Goal: Information Seeking & Learning: Learn about a topic

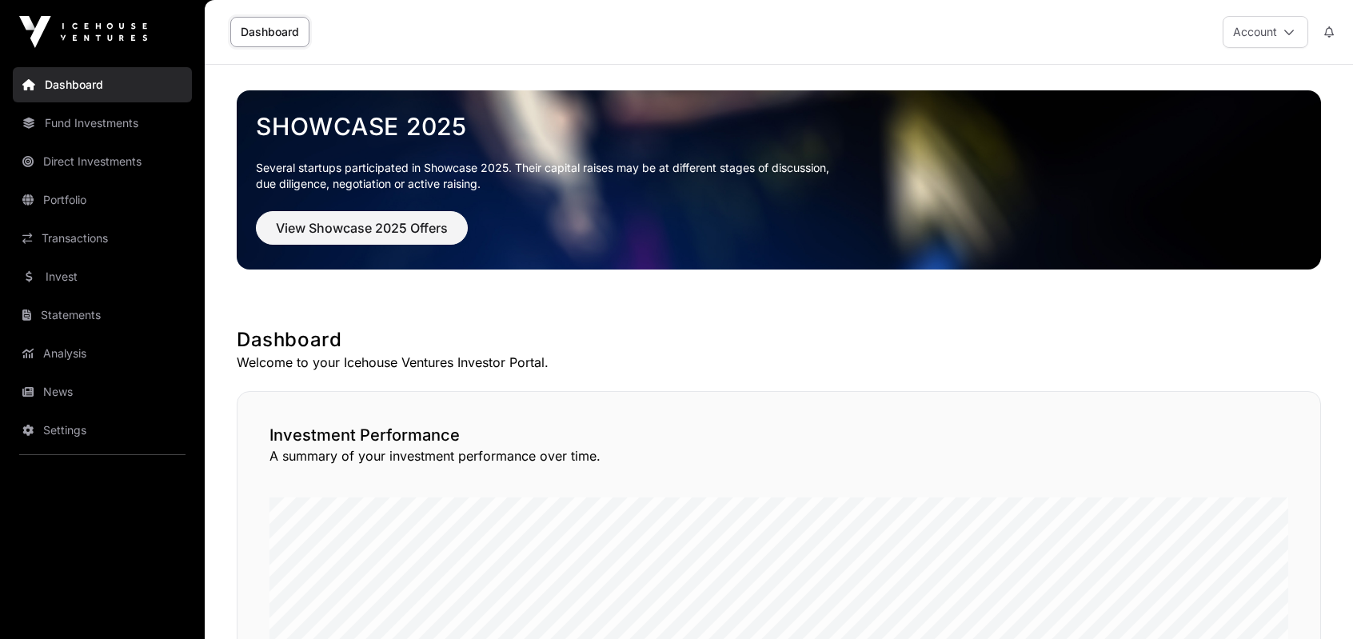
click at [83, 234] on link "Transactions" at bounding box center [102, 238] width 179 height 35
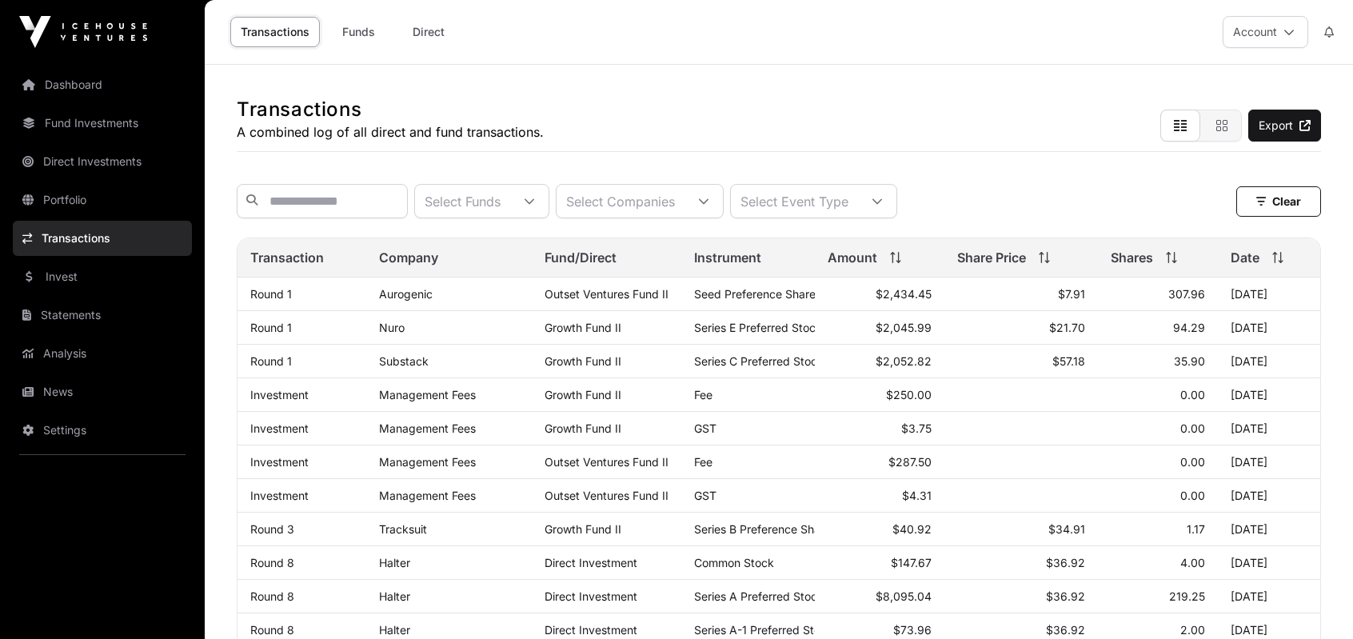
click at [98, 273] on link "Invest" at bounding box center [102, 276] width 179 height 35
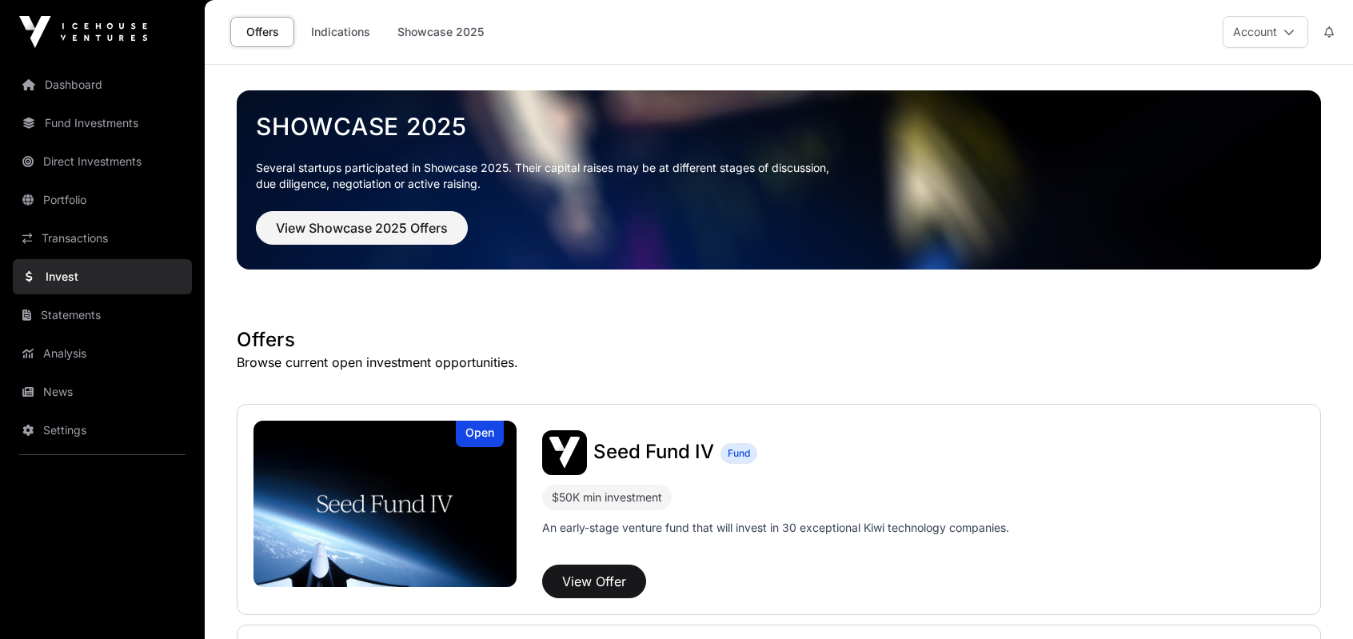
click at [353, 26] on link "Indications" at bounding box center [341, 32] width 80 height 30
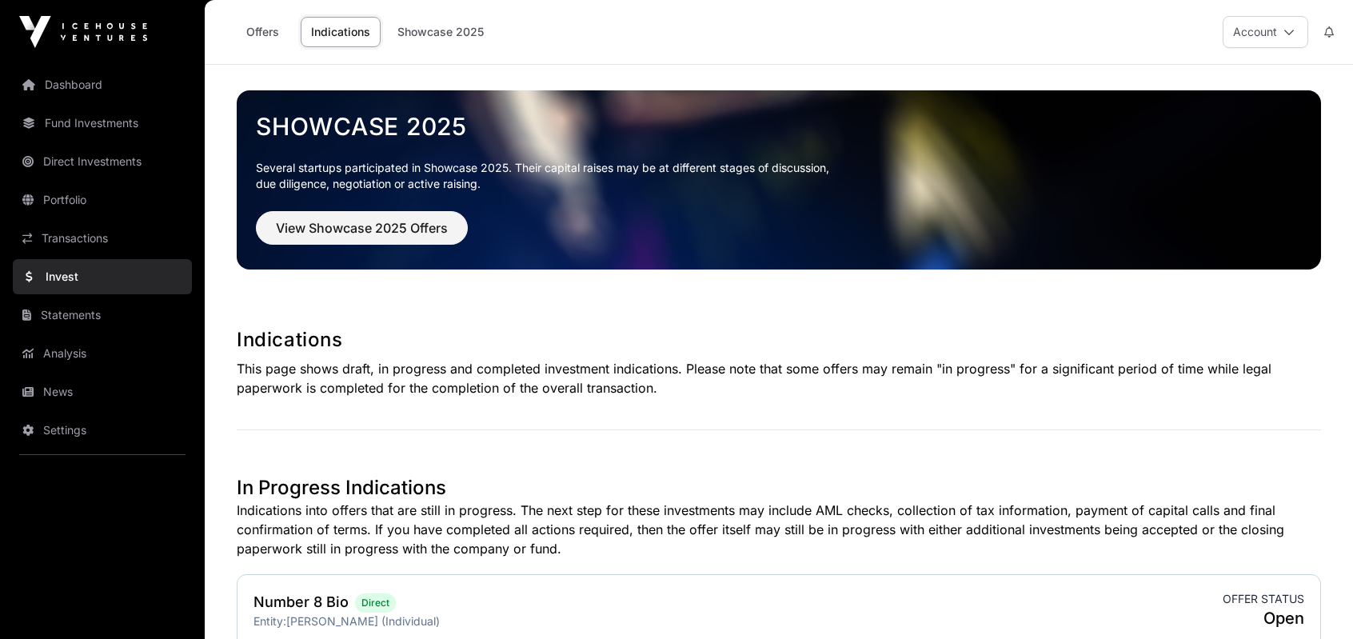
drag, startPoint x: 237, startPoint y: 338, endPoint x: 691, endPoint y: 387, distance: 456.8
click at [691, 387] on div "Indications This page shows draft, in progress and completed investment indicat…" at bounding box center [779, 362] width 1084 height 70
click at [691, 387] on p "This page shows draft, in progress and completed investment indications. Please…" at bounding box center [779, 378] width 1084 height 38
drag, startPoint x: 687, startPoint y: 387, endPoint x: 229, endPoint y: 335, distance: 460.3
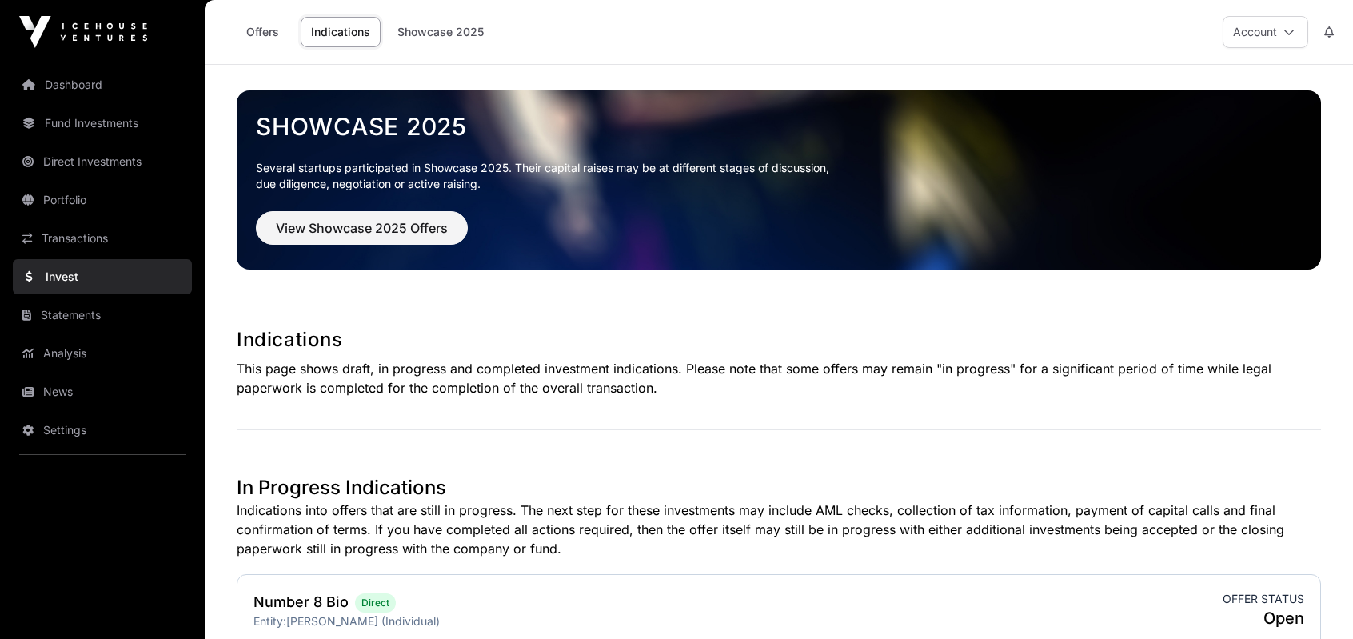
click at [240, 340] on h1 "Indications" at bounding box center [779, 340] width 1084 height 26
drag, startPoint x: 237, startPoint y: 333, endPoint x: 851, endPoint y: 409, distance: 618.7
click at [401, 25] on link "Showcase 2025" at bounding box center [440, 32] width 107 height 30
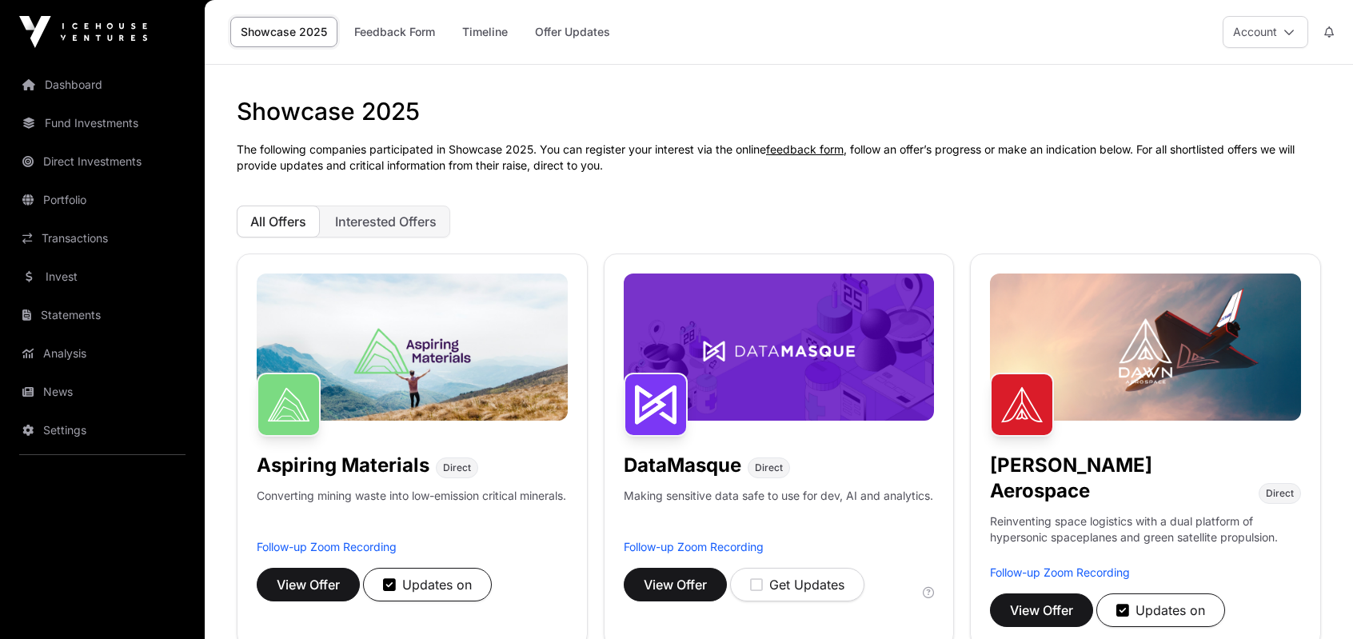
click at [550, 36] on link "Offer Updates" at bounding box center [573, 32] width 96 height 30
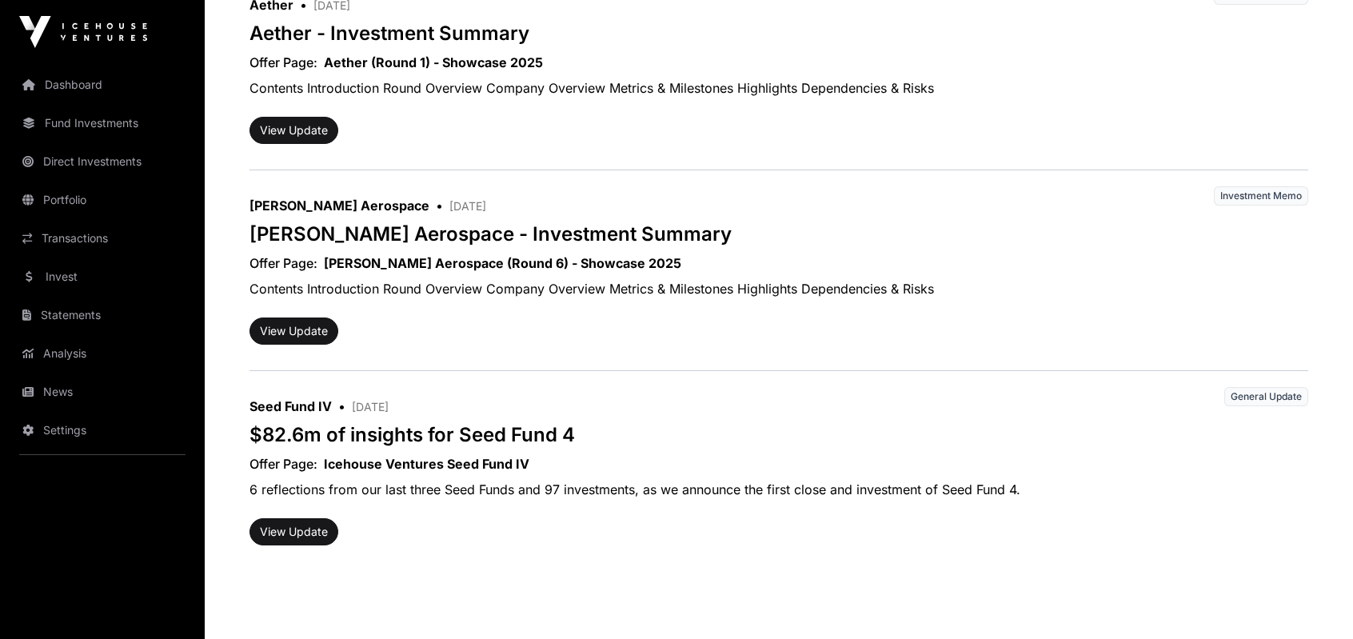
scroll to position [2935, 0]
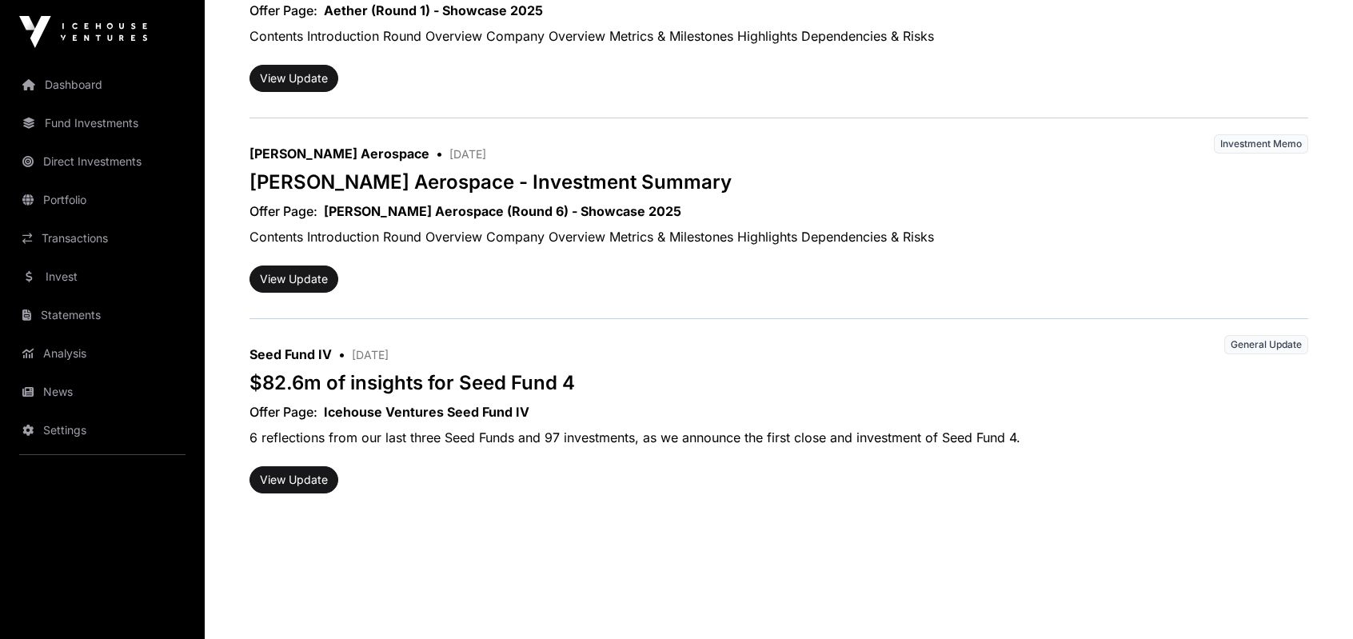
click at [77, 241] on link "Transactions" at bounding box center [102, 238] width 179 height 35
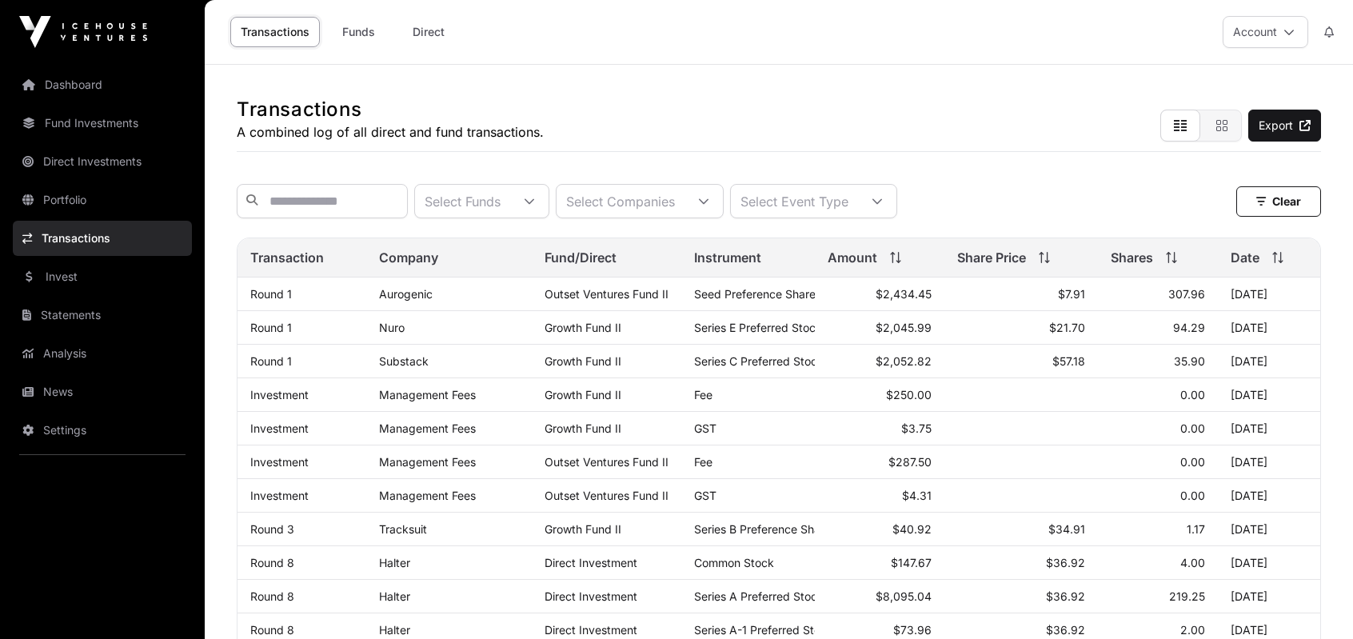
click at [371, 34] on link "Funds" at bounding box center [358, 32] width 64 height 30
click at [449, 33] on link "Direct" at bounding box center [429, 32] width 64 height 30
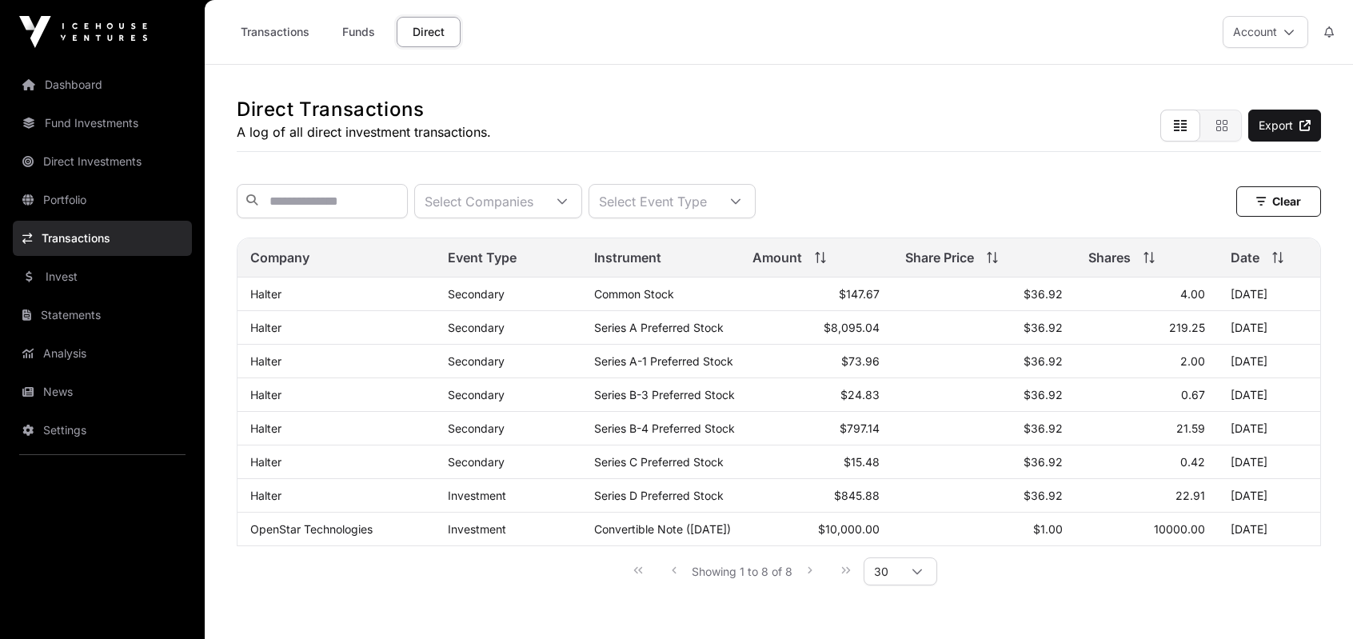
click at [426, 28] on link "Direct" at bounding box center [429, 32] width 64 height 30
click at [599, 154] on div "Direct Transactions A log of all direct investment transactions. Export Select …" at bounding box center [779, 339] width 1148 height 549
click at [276, 42] on link "Transactions" at bounding box center [275, 32] width 90 height 30
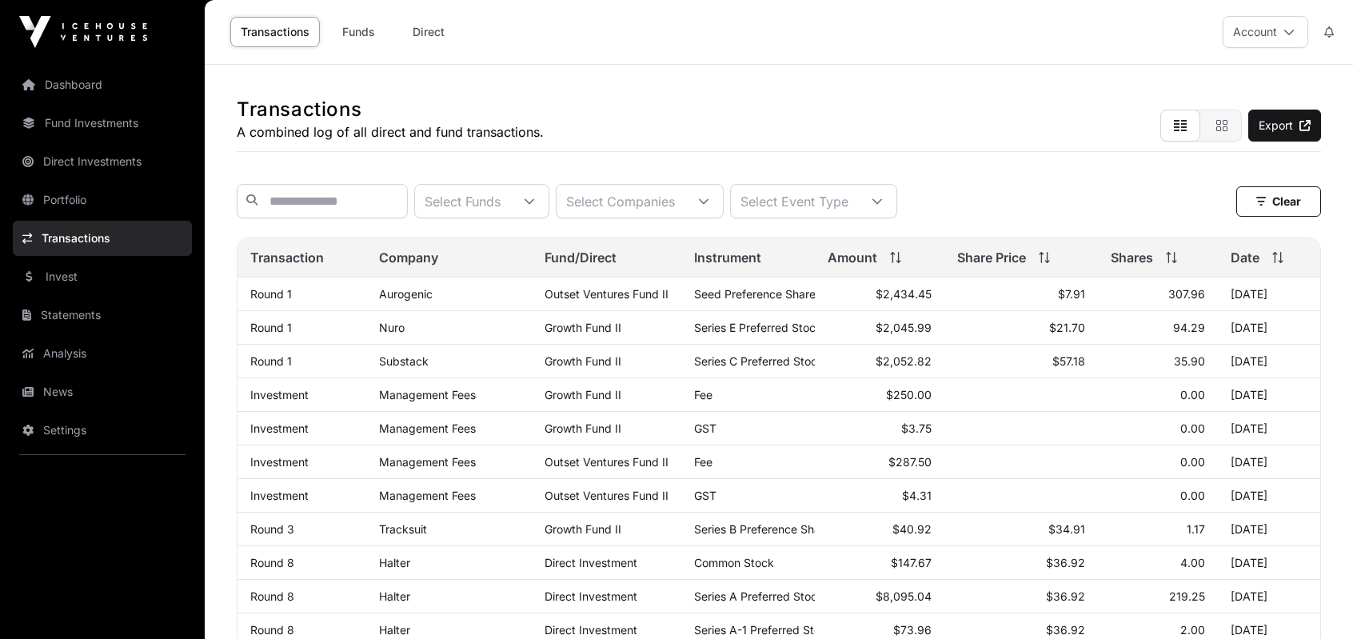
click at [108, 201] on link "Portfolio" at bounding box center [102, 199] width 179 height 35
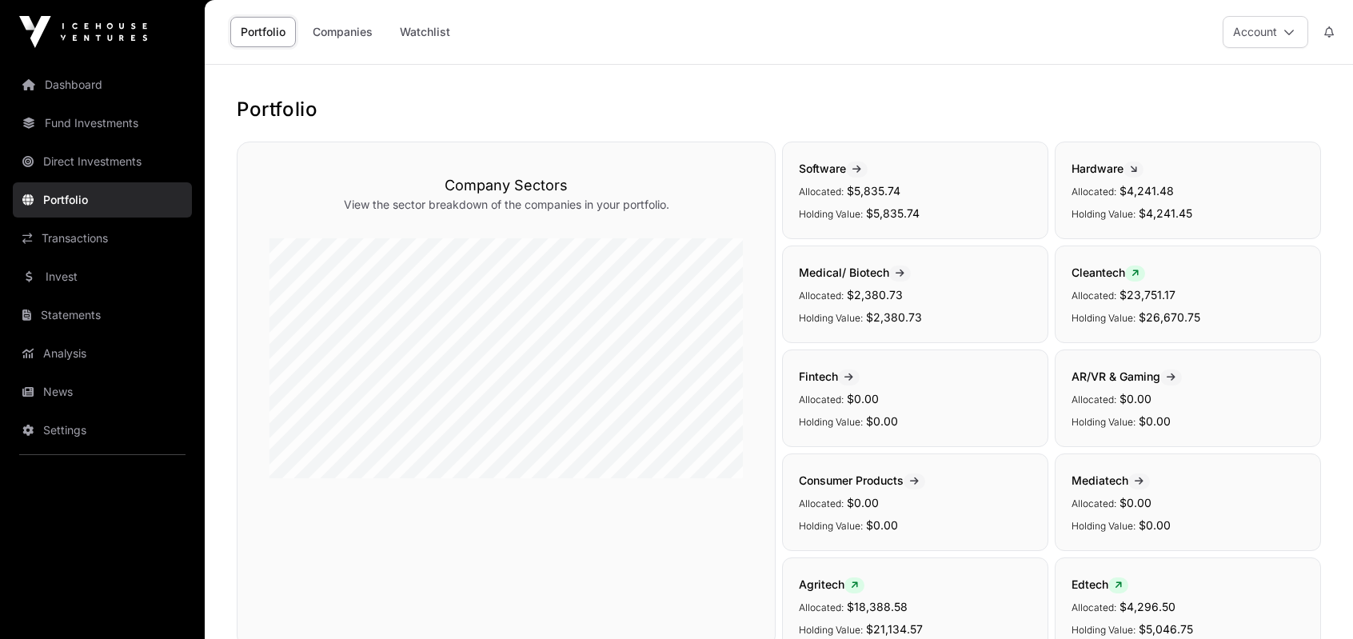
click at [82, 158] on link "Direct Investments" at bounding box center [102, 161] width 179 height 35
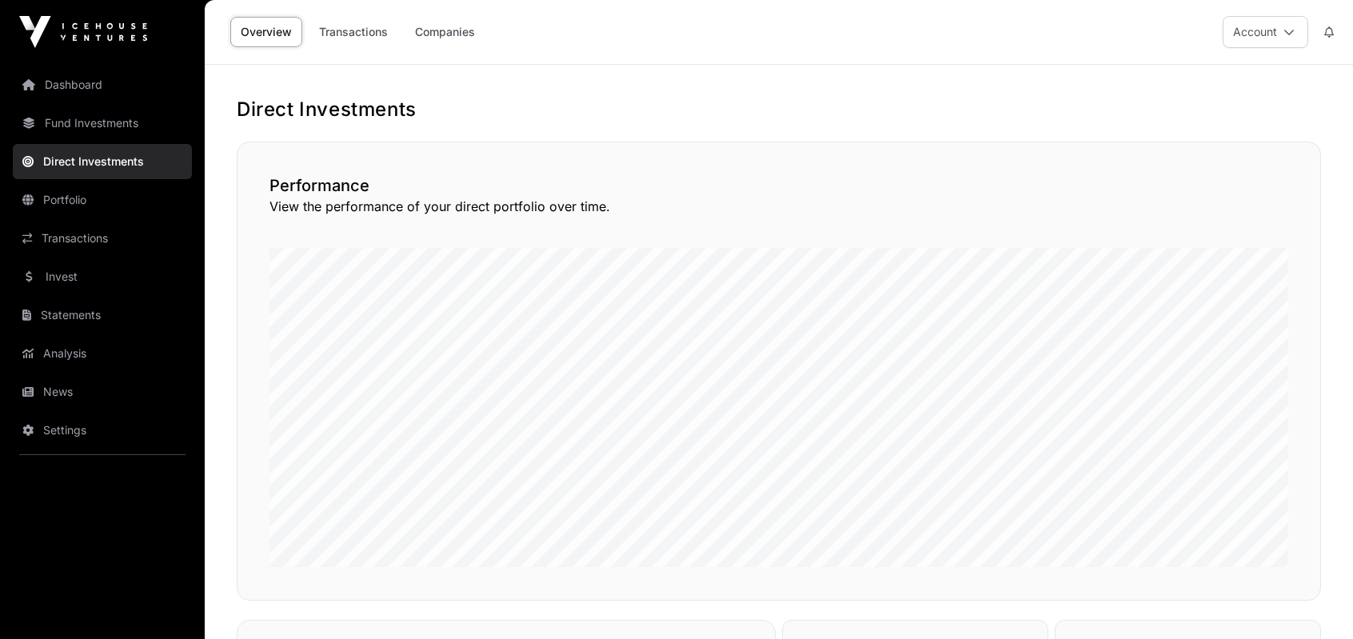
click at [374, 37] on link "Transactions" at bounding box center [354, 32] width 90 height 30
click at [74, 290] on link "Invest" at bounding box center [102, 276] width 179 height 35
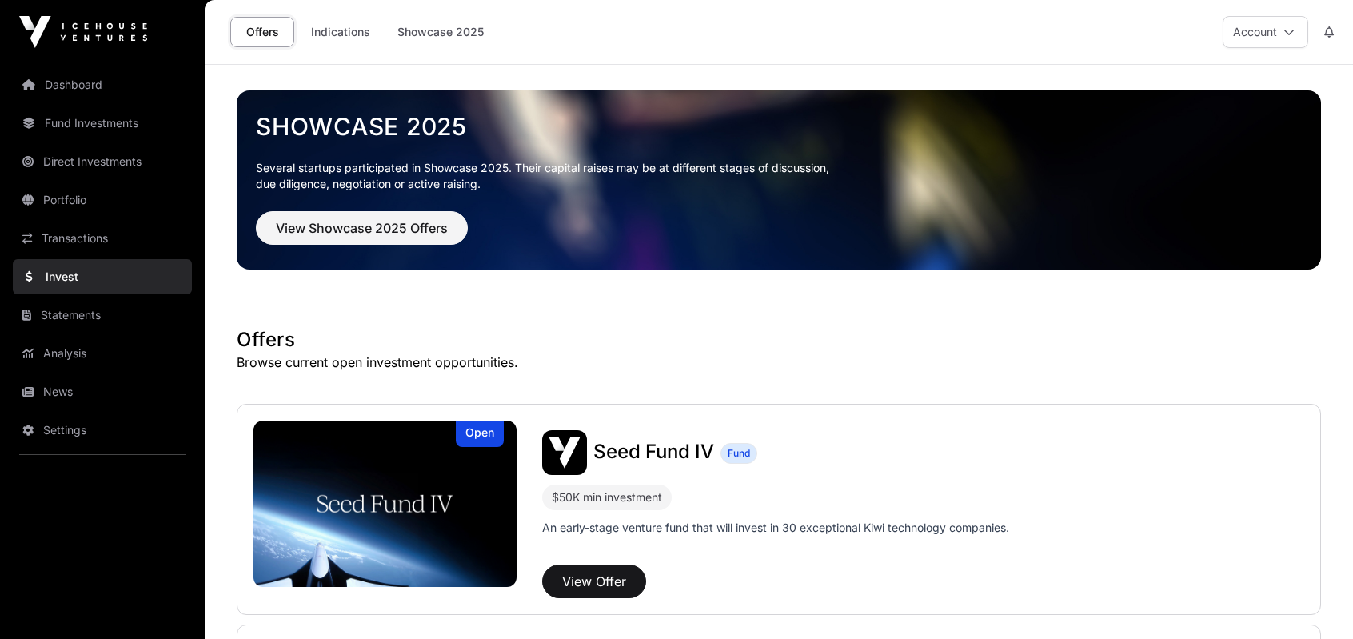
click at [345, 34] on link "Indications" at bounding box center [341, 32] width 80 height 30
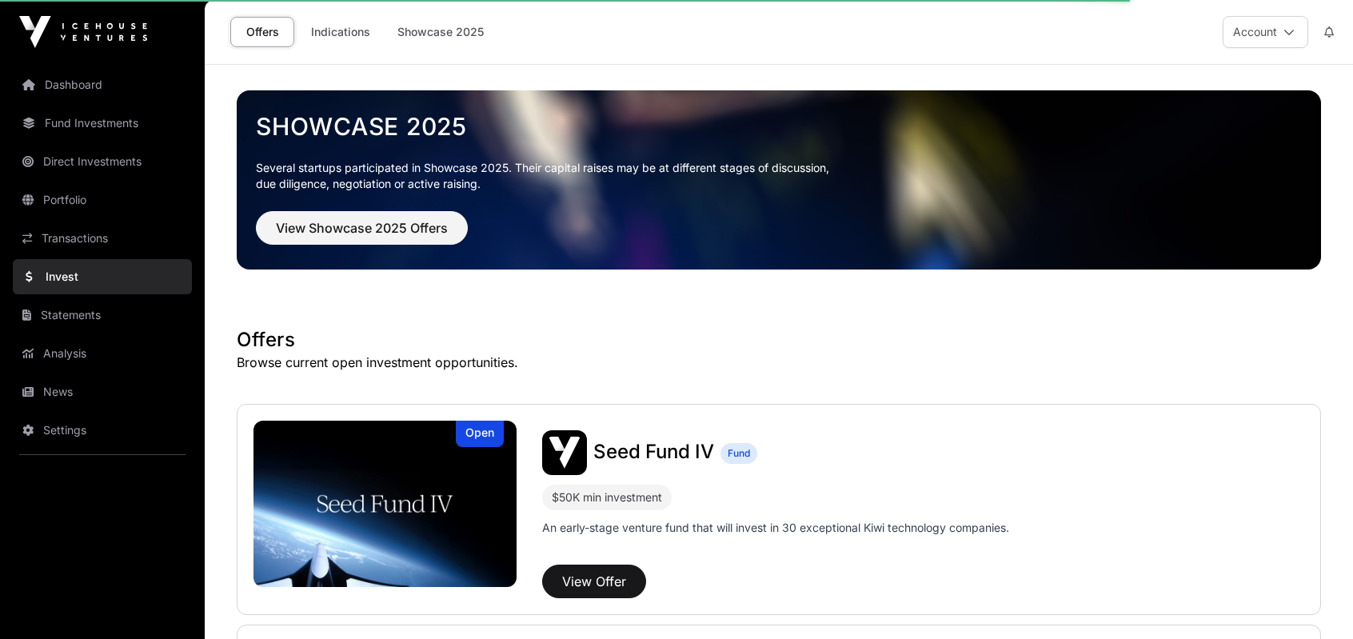
scroll to position [480, 0]
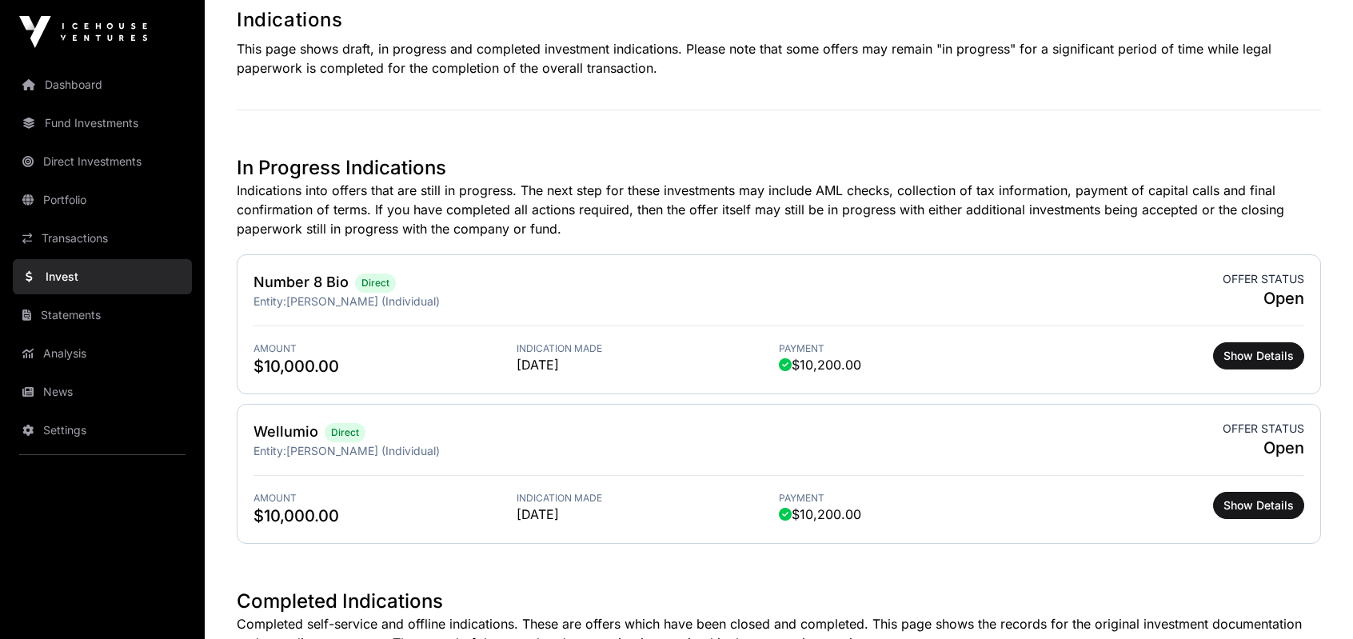
scroll to position [400, 0]
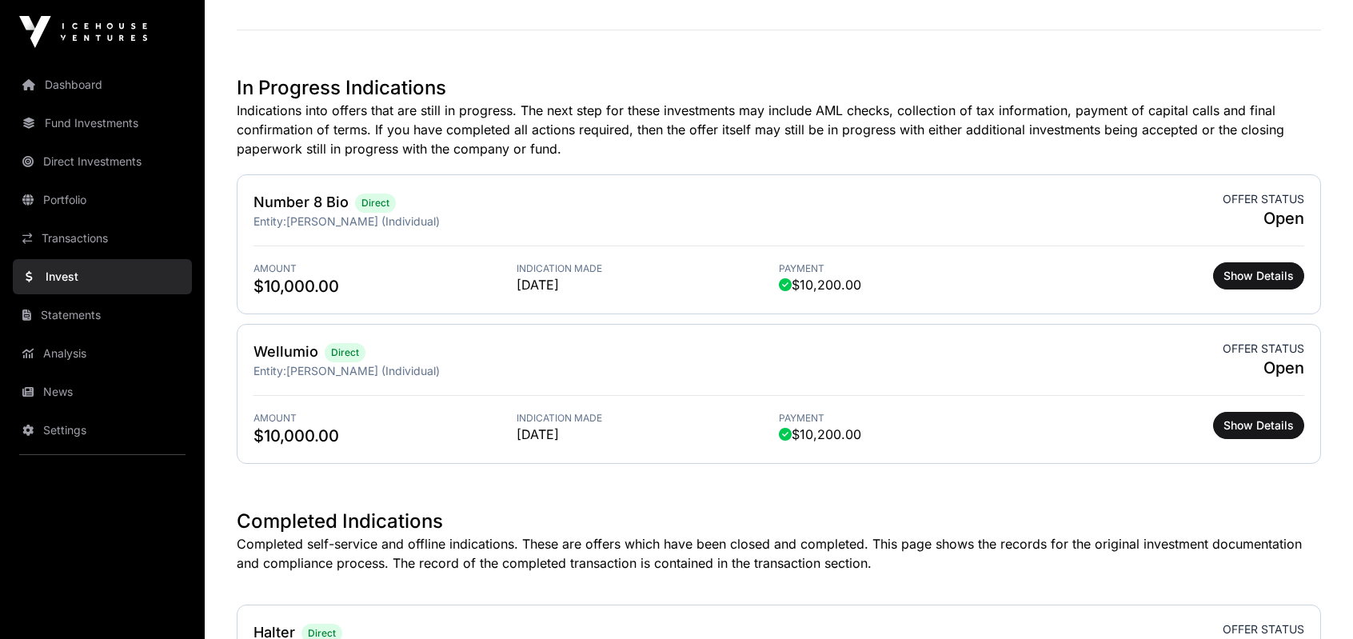
drag, startPoint x: 614, startPoint y: 433, endPoint x: 728, endPoint y: 431, distance: 113.6
click at [728, 431] on span "[DATE]" at bounding box center [648, 434] width 263 height 19
drag, startPoint x: 625, startPoint y: 429, endPoint x: 635, endPoint y: 428, distance: 9.7
click at [625, 429] on span "[DATE]" at bounding box center [648, 434] width 263 height 19
click at [1264, 418] on span "Show Details" at bounding box center [1258, 425] width 70 height 16
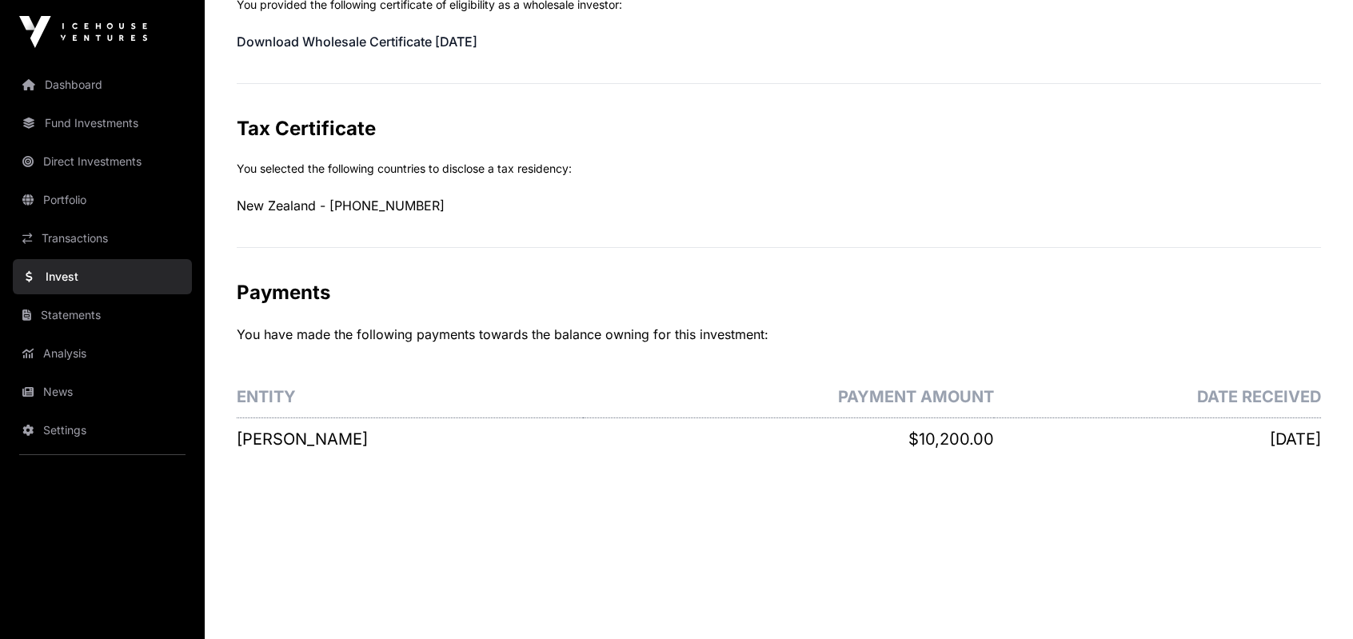
scroll to position [926, 0]
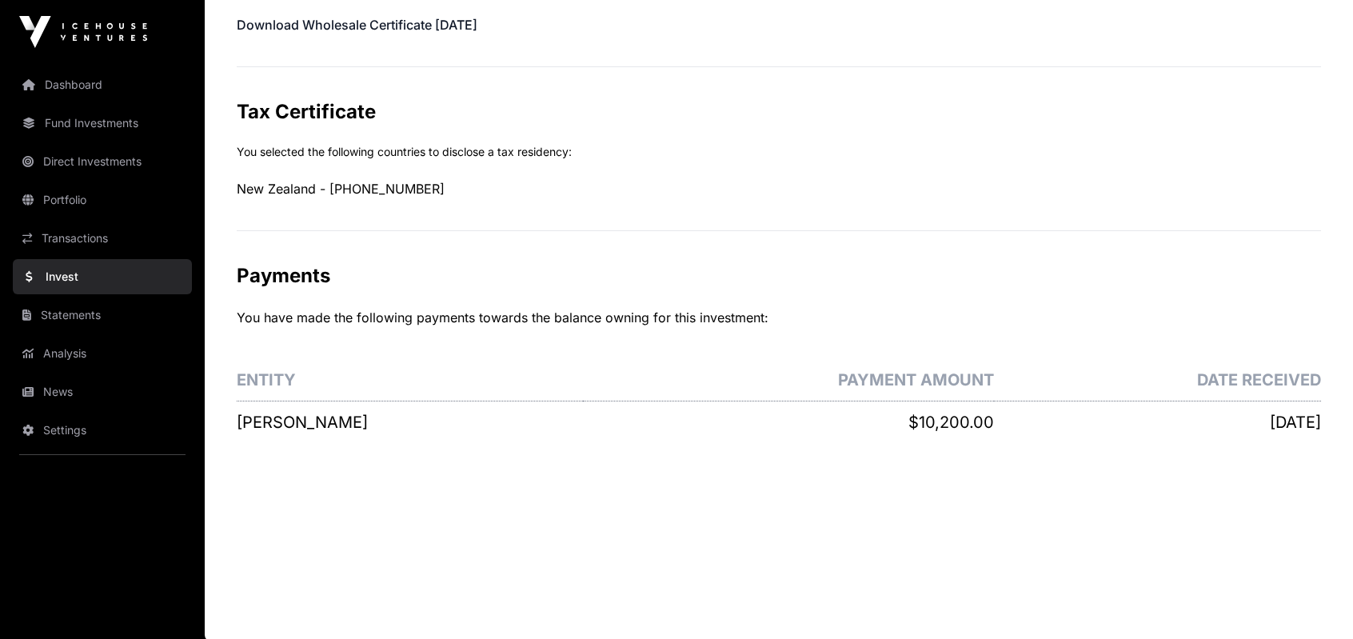
click at [78, 161] on link "Direct Investments" at bounding box center [102, 161] width 179 height 35
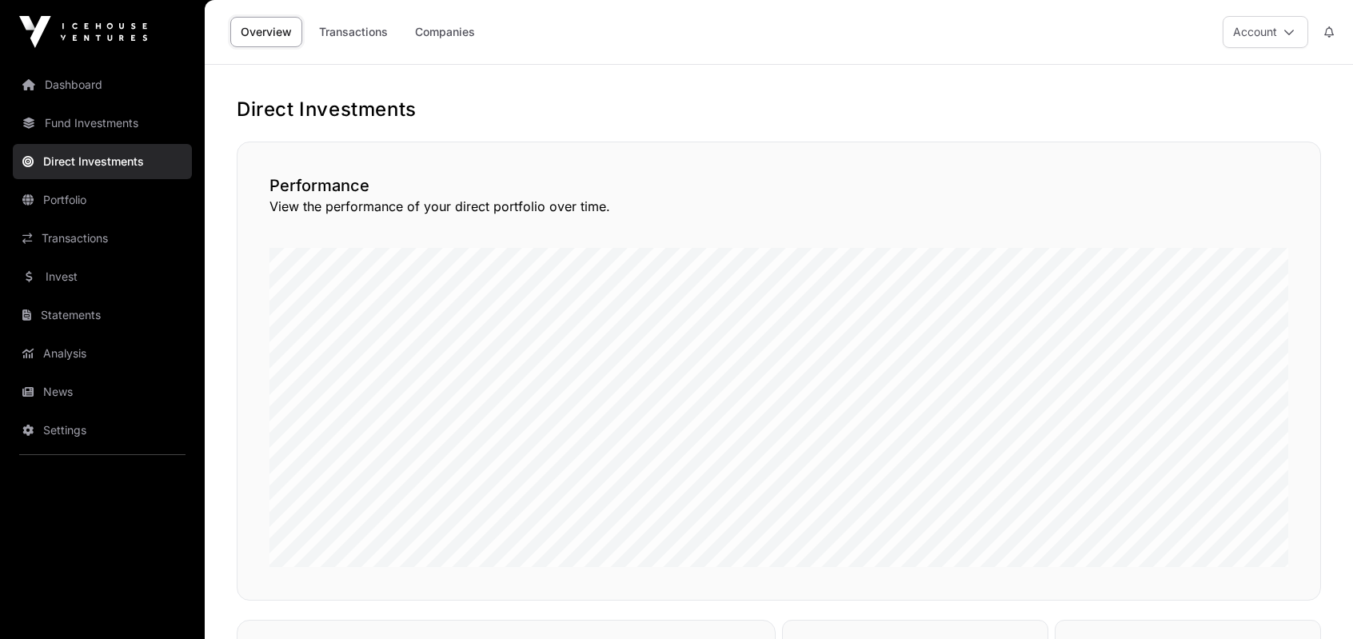
click at [68, 122] on link "Fund Investments" at bounding box center [102, 123] width 179 height 35
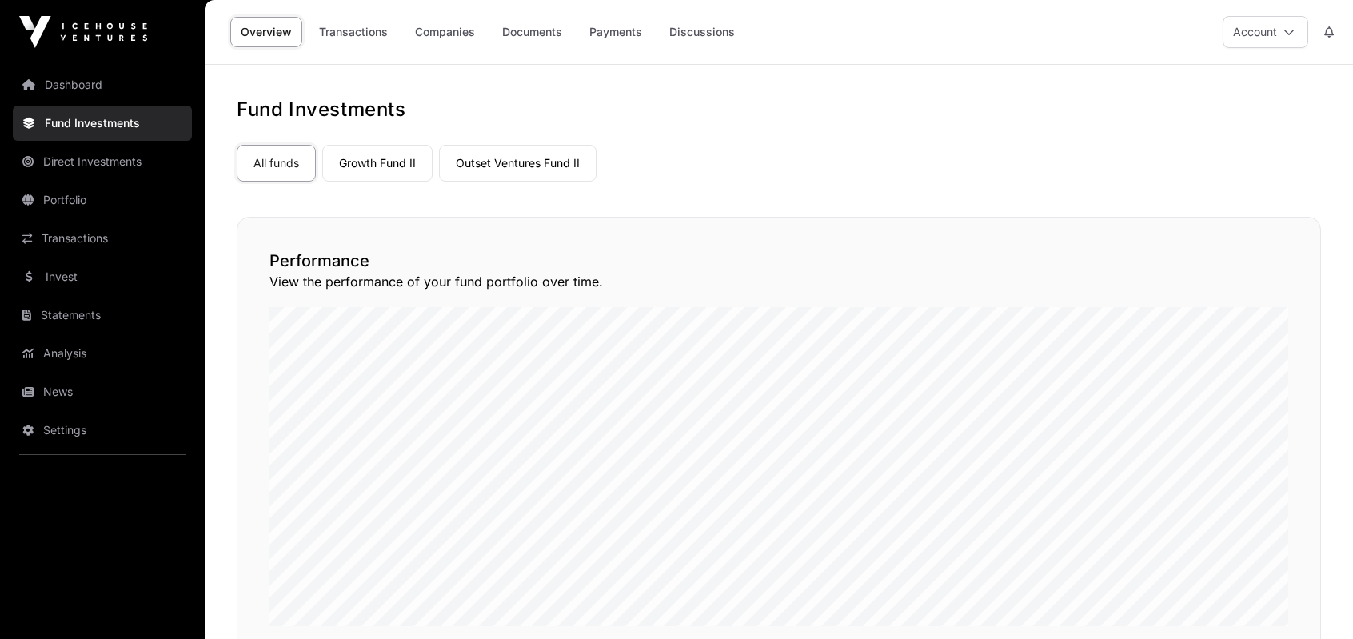
click at [105, 197] on link "Portfolio" at bounding box center [102, 199] width 179 height 35
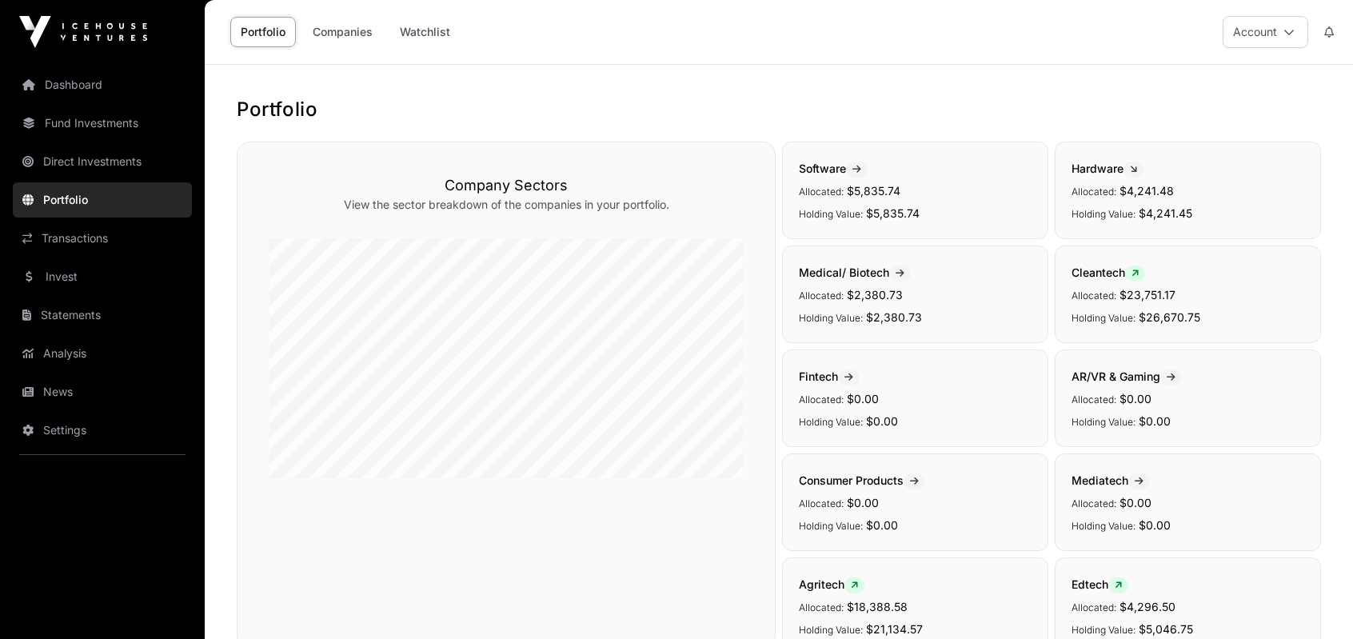
click at [357, 23] on link "Companies" at bounding box center [342, 32] width 81 height 30
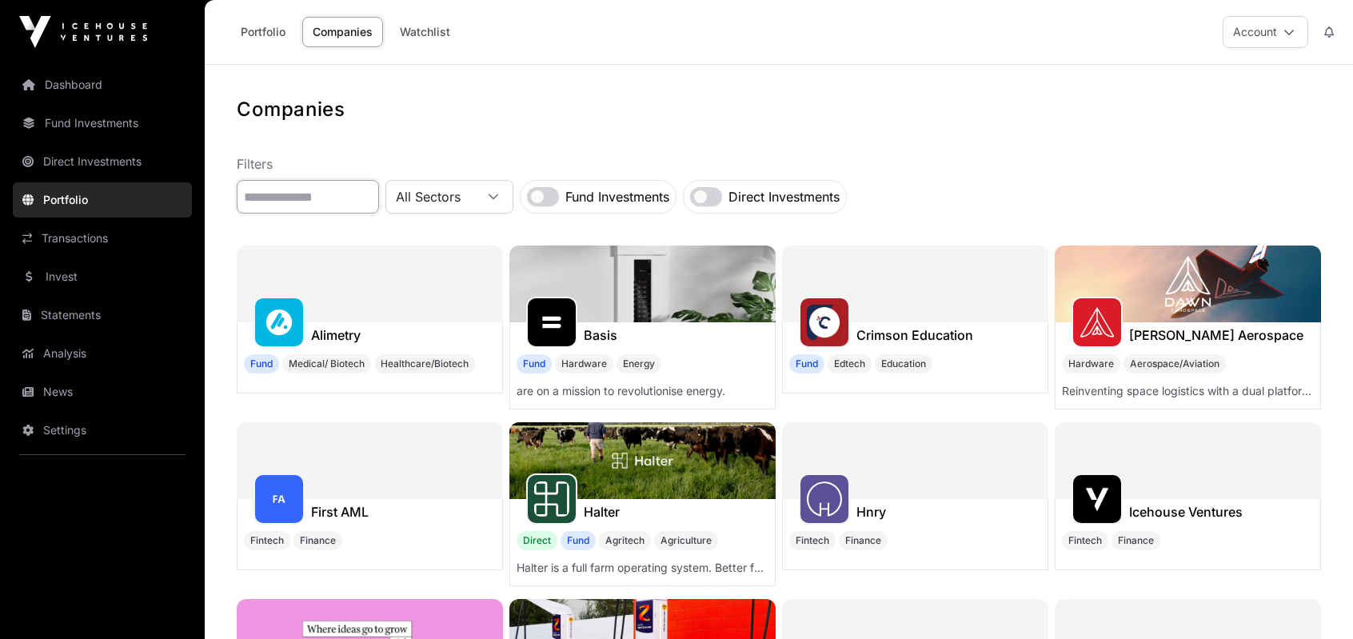
click at [299, 197] on input "text" at bounding box center [308, 197] width 142 height 34
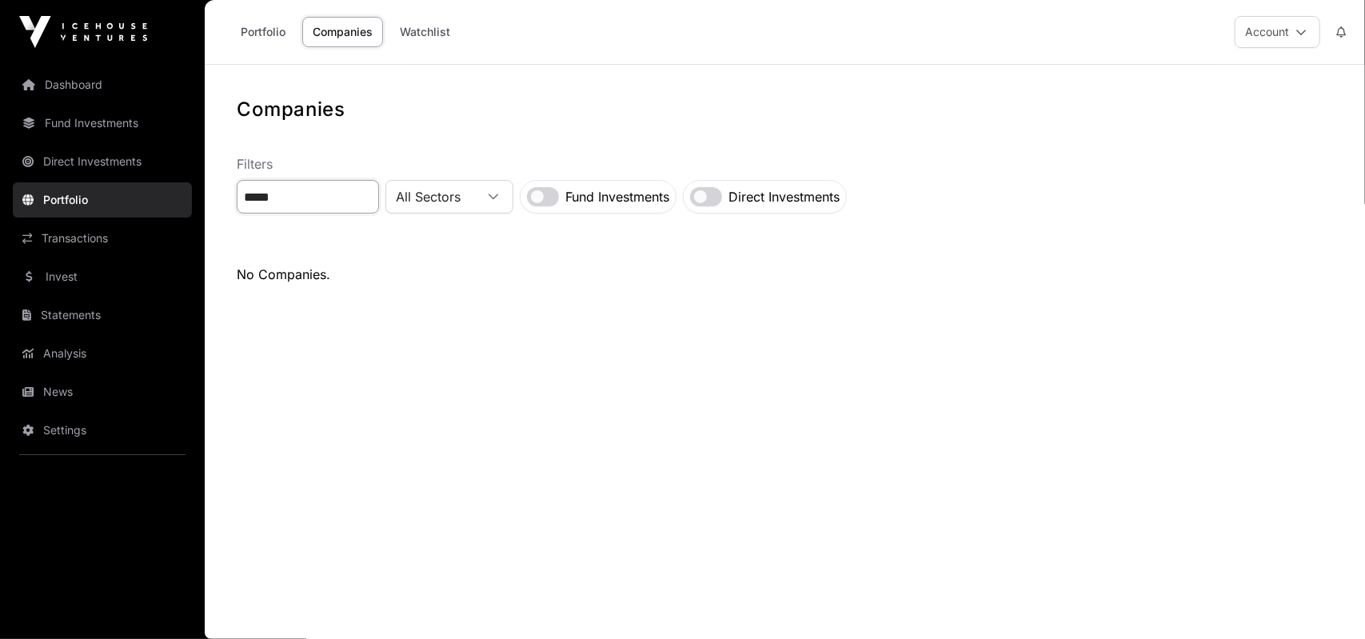
type input "*****"
